Goal: Task Accomplishment & Management: Complete application form

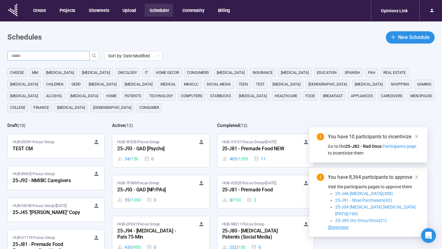
click at [73, 56] on input "text" at bounding box center [46, 55] width 70 height 7
type input "**"
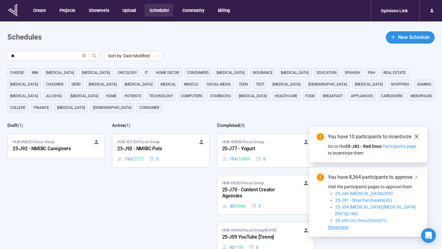
click at [417, 139] on icon "close" at bounding box center [416, 136] width 4 height 4
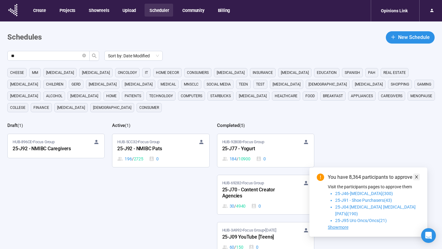
click at [416, 178] on icon "close" at bounding box center [416, 176] width 3 height 3
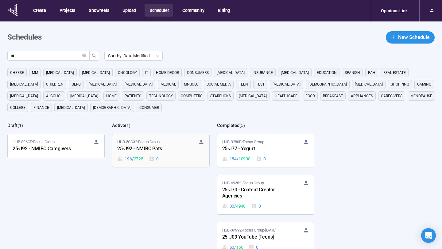
click at [171, 153] on div "HUB-5CC32 • Focus Group 25-J92 - NMIBC Pats 196 / 2725 0" at bounding box center [160, 150] width 87 height 23
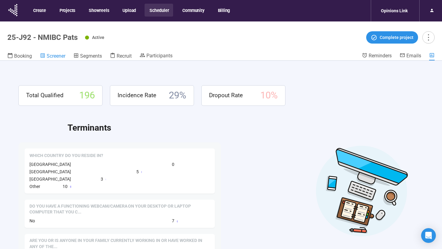
click at [53, 58] on span "Screener" at bounding box center [56, 56] width 19 height 6
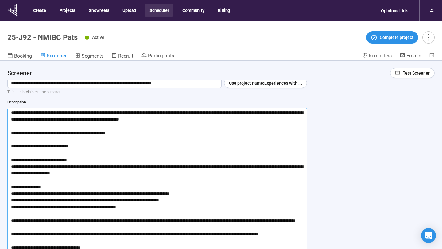
scroll to position [17, 0]
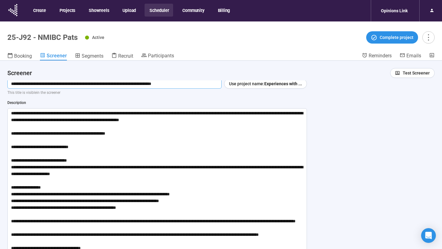
drag, startPoint x: 208, startPoint y: 86, endPoint x: 8, endPoint y: 85, distance: 200.6
click at [7, 85] on input "**********" at bounding box center [114, 84] width 214 height 10
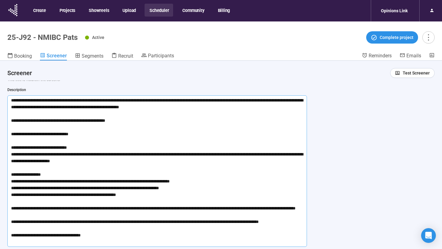
drag, startPoint x: 11, startPoint y: 101, endPoint x: 113, endPoint y: 242, distance: 174.2
click at [113, 242] on textarea at bounding box center [156, 170] width 299 height 151
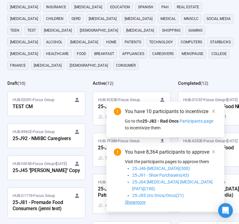
scroll to position [86, 0]
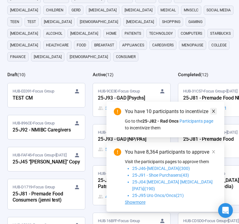
click at [215, 113] on icon "close" at bounding box center [213, 111] width 4 height 4
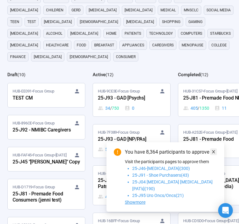
click at [213, 154] on icon "close" at bounding box center [213, 151] width 4 height 4
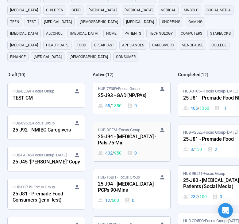
scroll to position [45, 0]
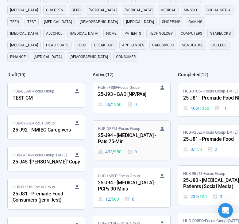
click at [139, 132] on div "25-J94 - [MEDICAL_DATA] - Pats 75-Min" at bounding box center [131, 139] width 67 height 14
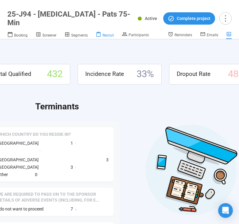
click at [105, 36] on span "Recruit" at bounding box center [107, 35] width 11 height 4
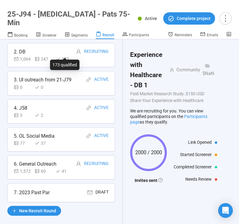
scroll to position [69, 0]
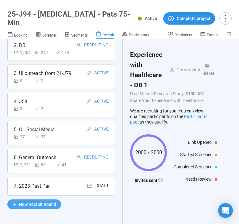
click at [37, 203] on span "New Recruit Round" at bounding box center [37, 204] width 37 height 7
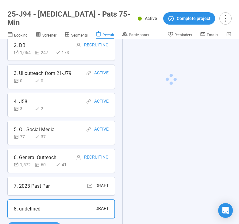
click at [41, 203] on div "8. undefined Draft" at bounding box center [61, 208] width 108 height 19
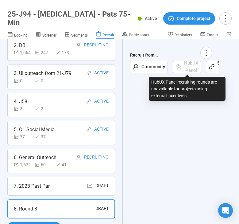
click at [208, 67] on div "Survey Link" at bounding box center [220, 67] width 28 height 12
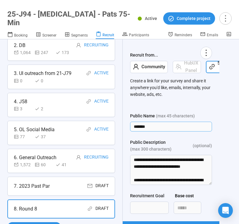
drag, startPoint x: 164, startPoint y: 125, endPoint x: 122, endPoint y: 125, distance: 42.0
click at [122, 125] on div "Recruit Recruit participants using different sources, recruitment goals, and in…" at bounding box center [119, 131] width 239 height 184
type input "*"
type input "**********"
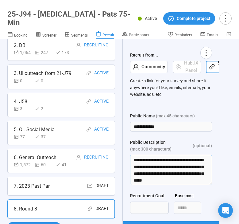
scroll to position [229, 0]
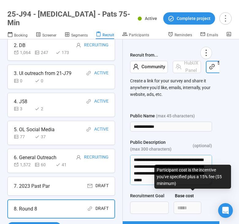
click at [178, 204] on form "**********" at bounding box center [171, 176] width 82 height 128
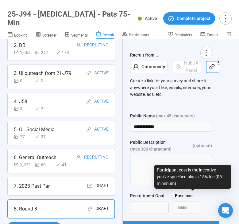
scroll to position [0, 0]
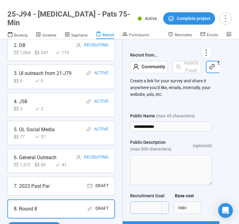
click at [143, 204] on input "Recruitment Goal" at bounding box center [149, 207] width 38 height 12
type input "***"
click at [205, 195] on div "Base cost" at bounding box center [193, 196] width 39 height 9
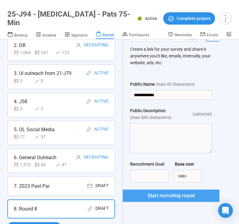
click at [175, 200] on button "Start recruiting round" at bounding box center [171, 195] width 123 height 12
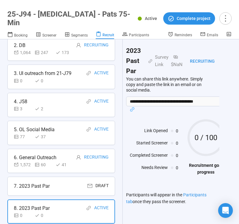
scroll to position [4, 0]
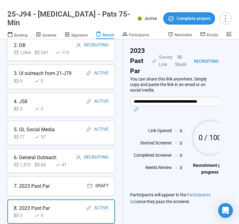
click at [137, 110] on icon "link" at bounding box center [136, 109] width 5 height 5
click at [136, 110] on icon "link" at bounding box center [136, 109] width 5 height 5
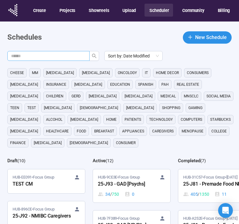
click at [63, 54] on input "text" at bounding box center [46, 55] width 70 height 7
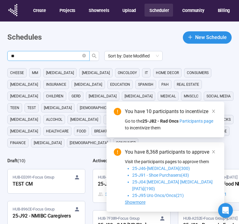
type input "**"
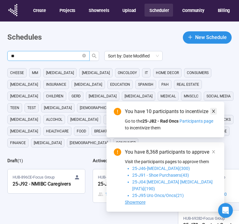
click at [215, 113] on icon "close" at bounding box center [213, 111] width 4 height 4
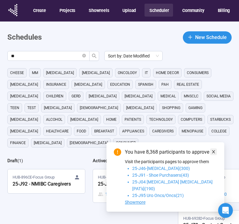
click at [214, 154] on icon "close" at bounding box center [213, 151] width 4 height 4
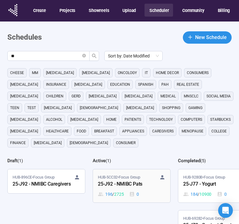
click at [135, 180] on div "25-J92 - NMIBC Pats" at bounding box center [131, 184] width 67 height 8
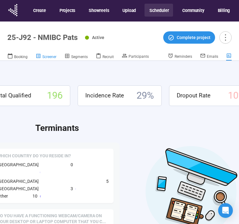
click at [46, 57] on span "Screener" at bounding box center [49, 57] width 14 height 4
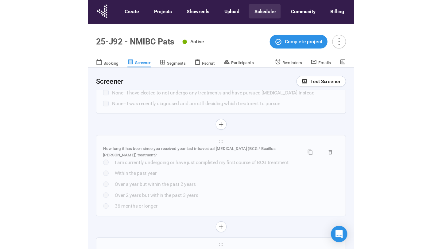
scroll to position [2111, 0]
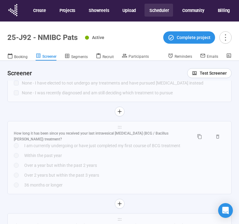
click at [164, 13] on button "Scheduler" at bounding box center [158, 10] width 29 height 13
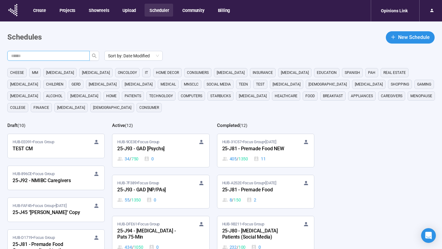
click at [71, 56] on input "text" at bounding box center [46, 55] width 70 height 7
type input "**"
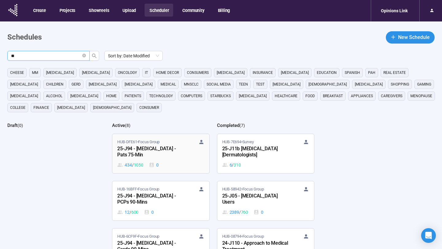
click at [171, 153] on div "25-J94 - [MEDICAL_DATA] - Pats 75-Min" at bounding box center [150, 152] width 67 height 14
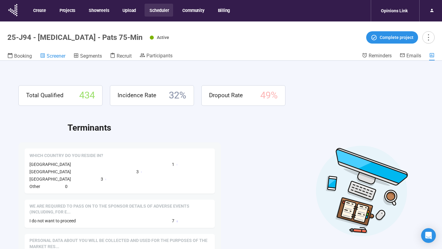
click at [56, 58] on span "Screener" at bounding box center [56, 56] width 19 height 6
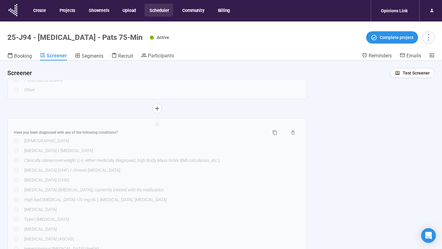
scroll to position [1506, 0]
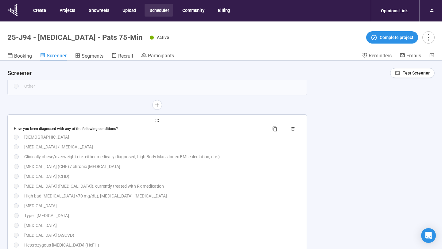
click at [233, 187] on div "High blood pressure (Hypertension), currently treated with Rx medication" at bounding box center [162, 186] width 276 height 7
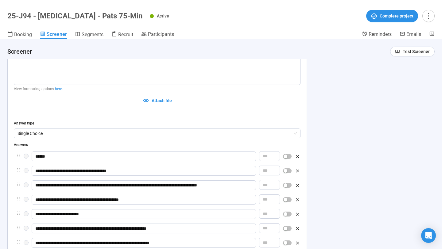
scroll to position [1451, 0]
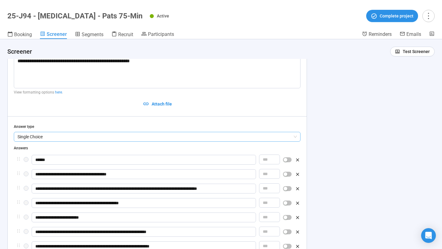
click at [239, 135] on span "Single Choice" at bounding box center [156, 136] width 279 height 9
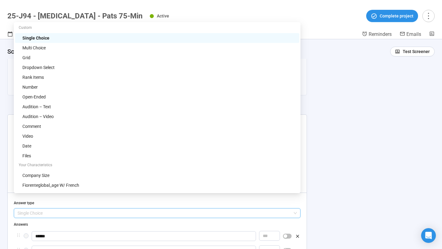
scroll to position [1372, 0]
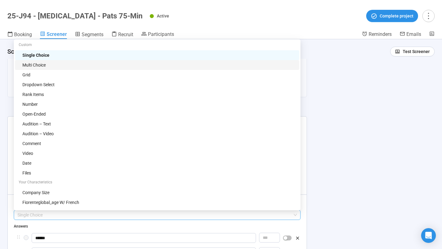
click at [204, 66] on div "Multi Choice" at bounding box center [158, 65] width 273 height 7
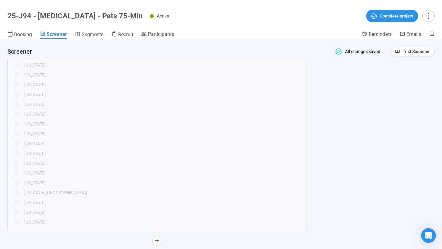
scroll to position [571, 0]
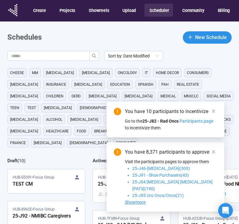
click at [213, 113] on div "You have 10 participants to incentivize Go to the 25-J82 - Rad Oncs Participant…" at bounding box center [165, 120] width 118 height 36
click at [214, 113] on icon "close" at bounding box center [213, 111] width 4 height 4
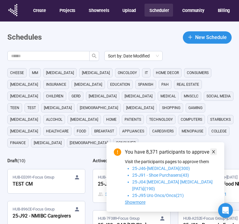
click at [215, 154] on icon "close" at bounding box center [213, 151] width 4 height 4
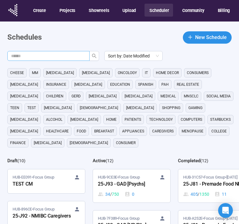
click at [50, 56] on input "text" at bounding box center [46, 55] width 70 height 7
type input "**"
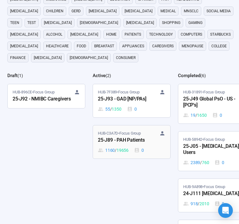
click at [132, 136] on div "25-J89 - PAH Patients" at bounding box center [131, 140] width 67 height 8
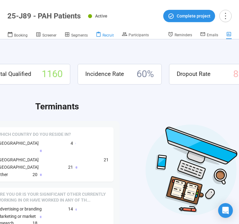
click at [103, 34] on span "Recruit" at bounding box center [107, 35] width 11 height 4
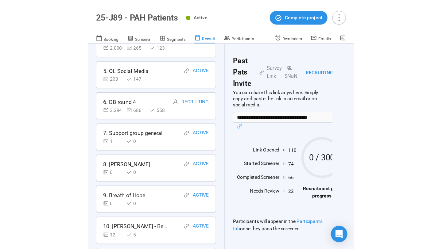
scroll to position [104, 0]
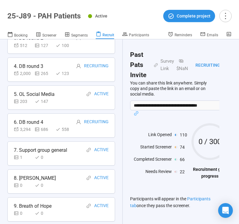
click at [62, 100] on div "203 147" at bounding box center [61, 101] width 95 height 7
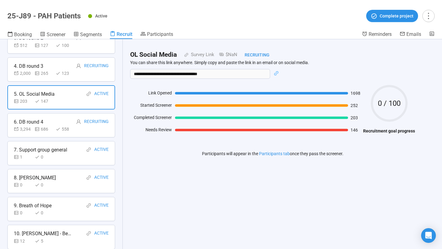
click at [239, 71] on icon "link" at bounding box center [276, 73] width 5 height 5
